Goal: Transaction & Acquisition: Subscribe to service/newsletter

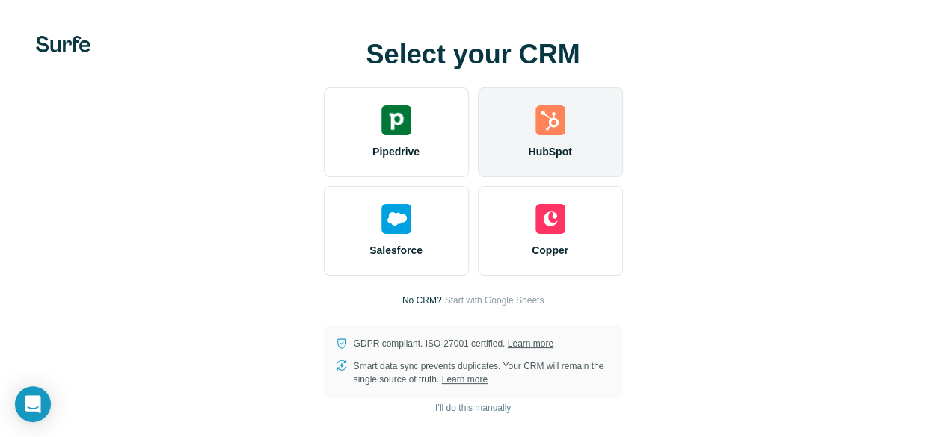
drag, startPoint x: 325, startPoint y: 161, endPoint x: 335, endPoint y: 159, distance: 9.8
click at [478, 161] on div "HubSpot" at bounding box center [550, 132] width 145 height 90
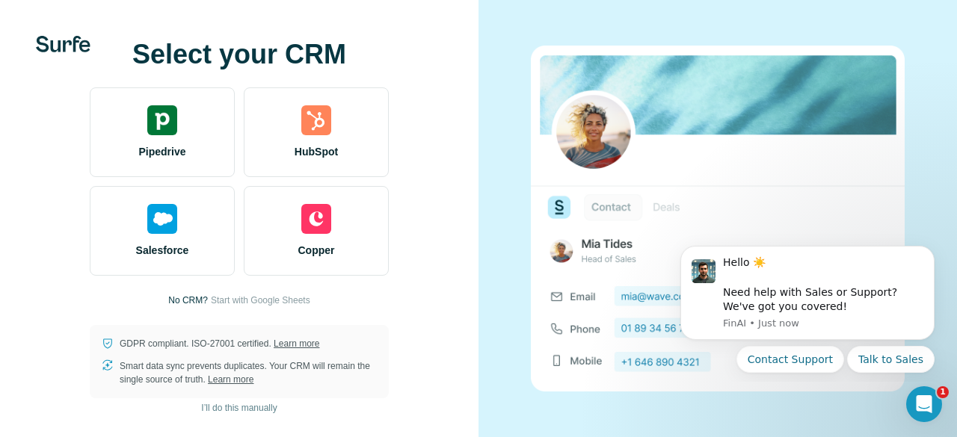
click at [491, 111] on div at bounding box center [718, 218] width 479 height 437
click at [395, 137] on div "Select your CRM Pipedrive HubSpot Salesforce Copper No CRM? Start with Google S…" at bounding box center [239, 219] width 419 height 359
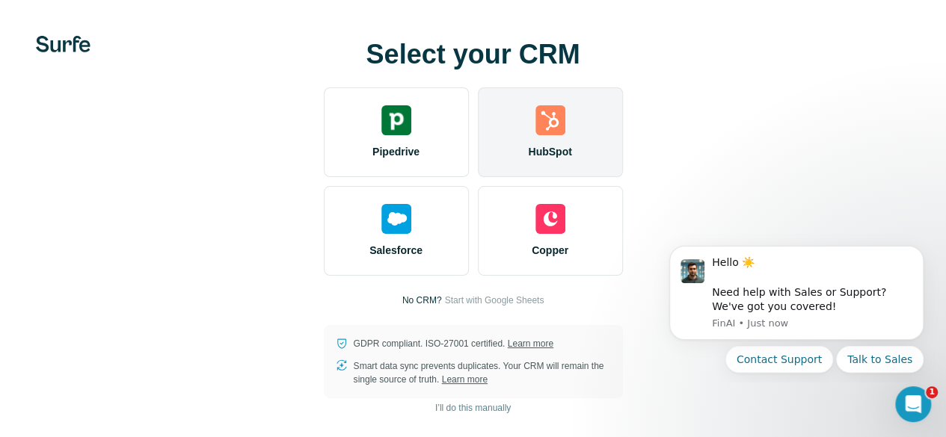
click at [478, 138] on div "HubSpot" at bounding box center [550, 132] width 145 height 90
click at [478, 132] on div "HubSpot" at bounding box center [550, 132] width 145 height 90
